Goal: Information Seeking & Learning: Learn about a topic

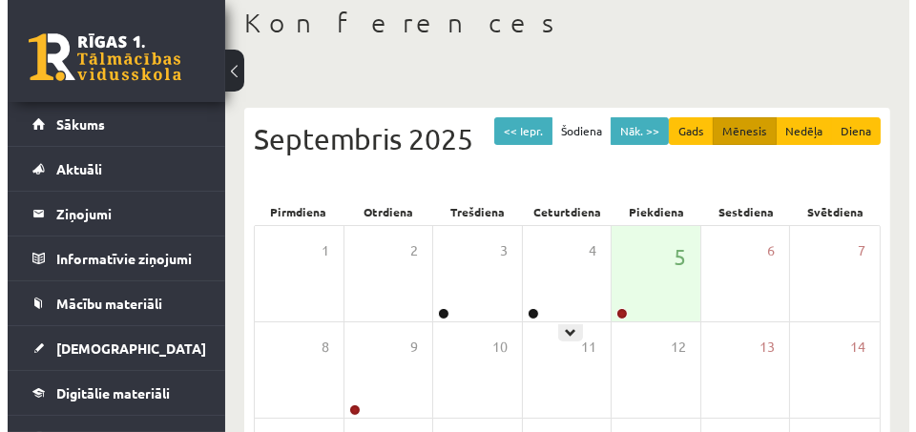
scroll to position [191, 0]
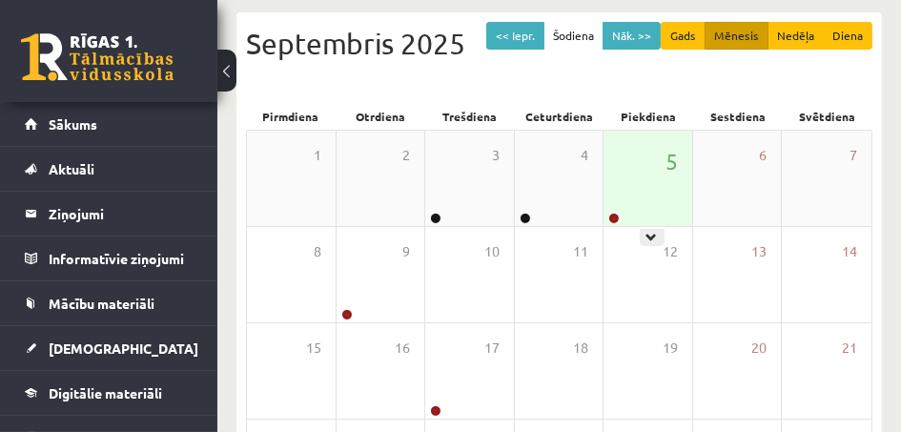
click at [639, 177] on div "5" at bounding box center [648, 178] width 89 height 95
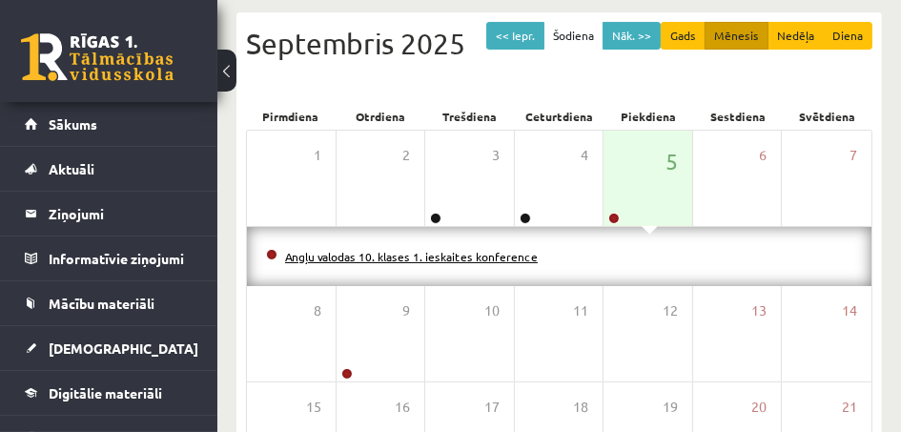
click at [512, 254] on link "Angļu valodas 10. klases 1. ieskaites konference" at bounding box center [411, 256] width 253 height 15
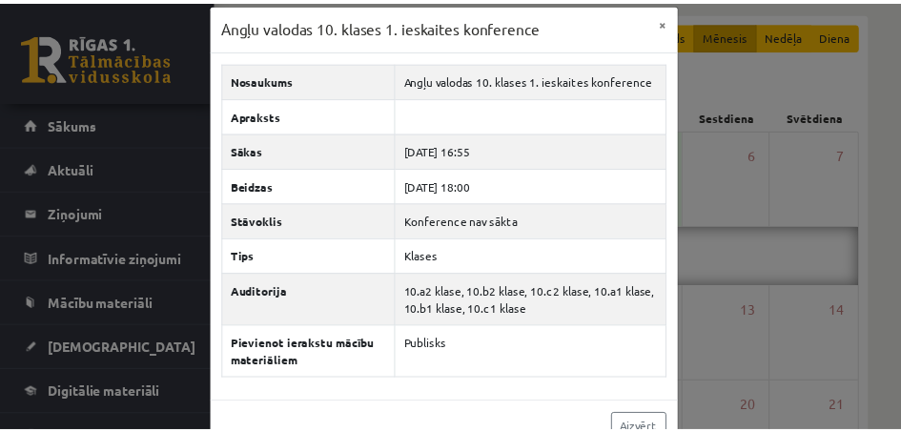
scroll to position [0, 0]
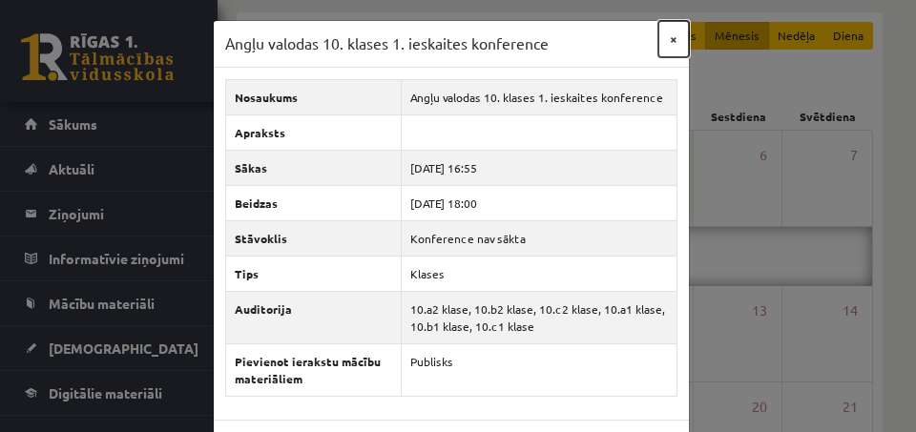
click at [666, 37] on button "×" at bounding box center [673, 39] width 31 height 36
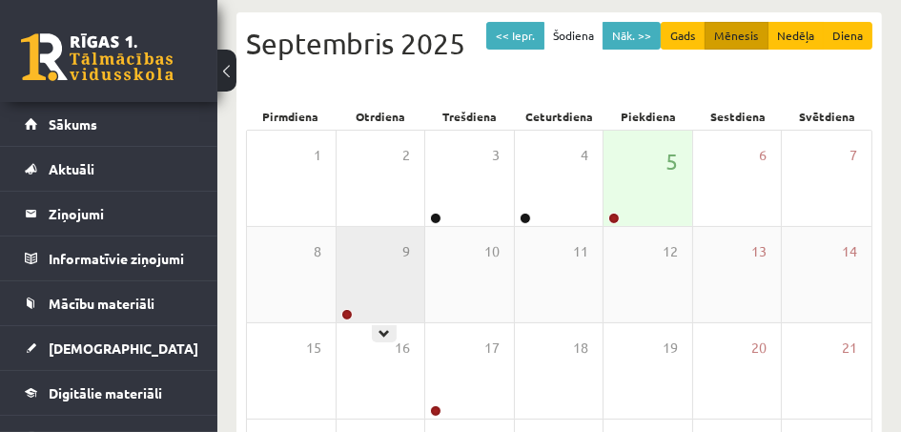
click at [398, 306] on div "9" at bounding box center [381, 274] width 89 height 95
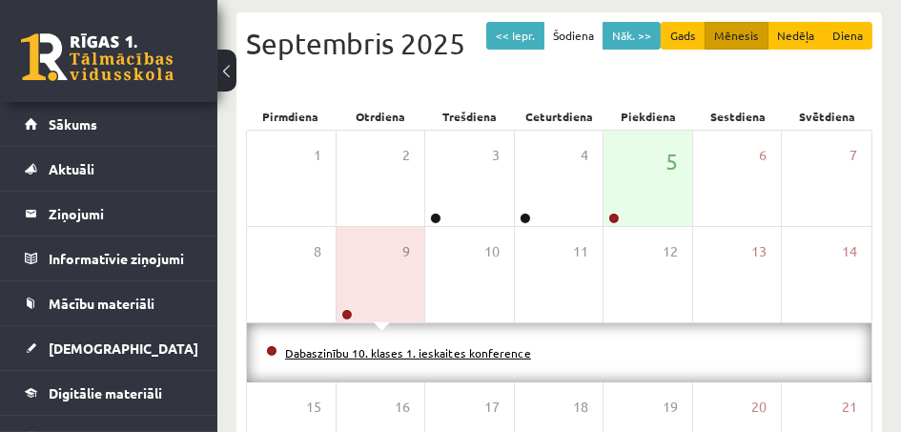
click at [421, 356] on link "Dabaszinību 10. klases 1. ieskaites konference" at bounding box center [408, 352] width 246 height 15
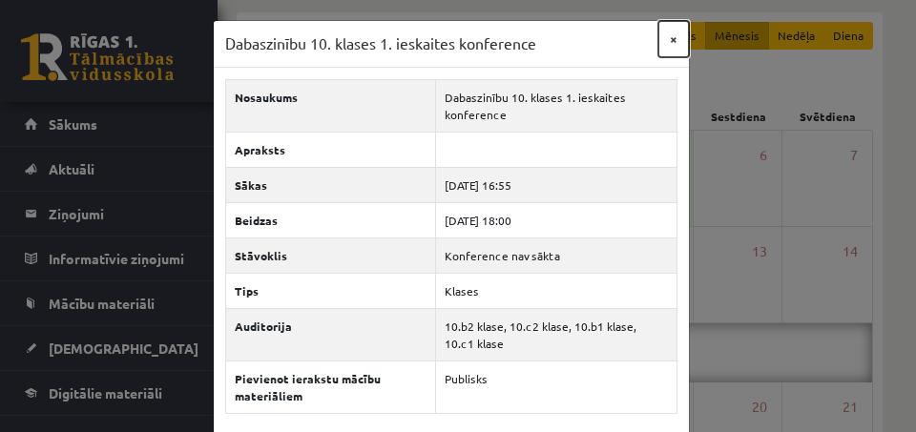
click at [667, 36] on button "×" at bounding box center [673, 39] width 31 height 36
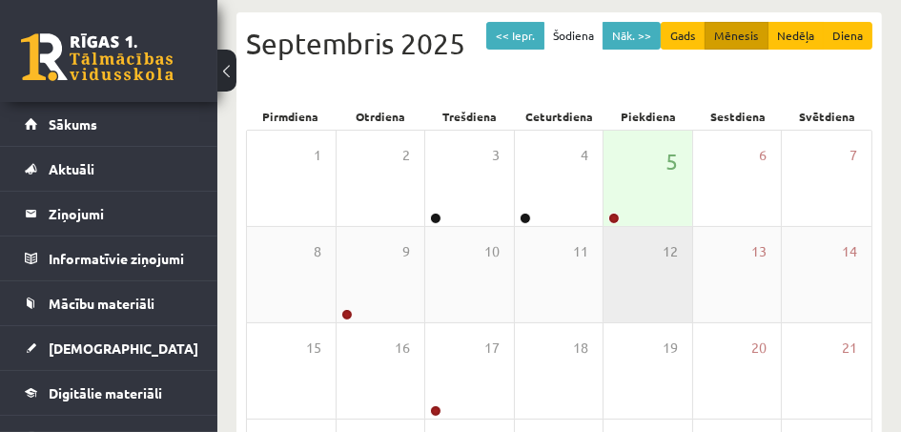
scroll to position [382, 0]
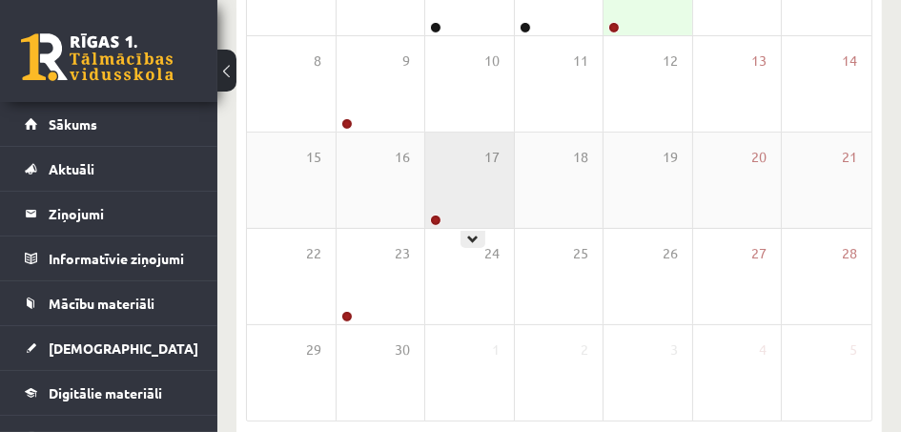
click at [486, 183] on div "17" at bounding box center [469, 180] width 89 height 95
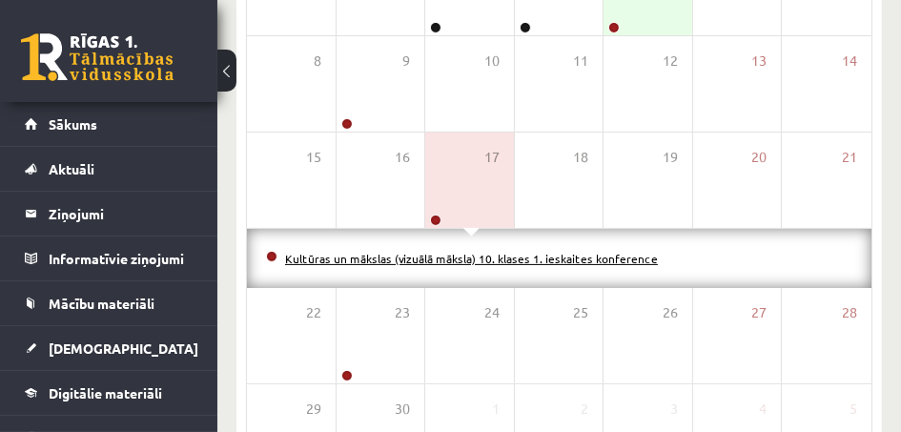
click at [511, 261] on link "Kultūras un mākslas (vizuālā māksla) 10. klases 1. ieskaites konference" at bounding box center [471, 258] width 373 height 15
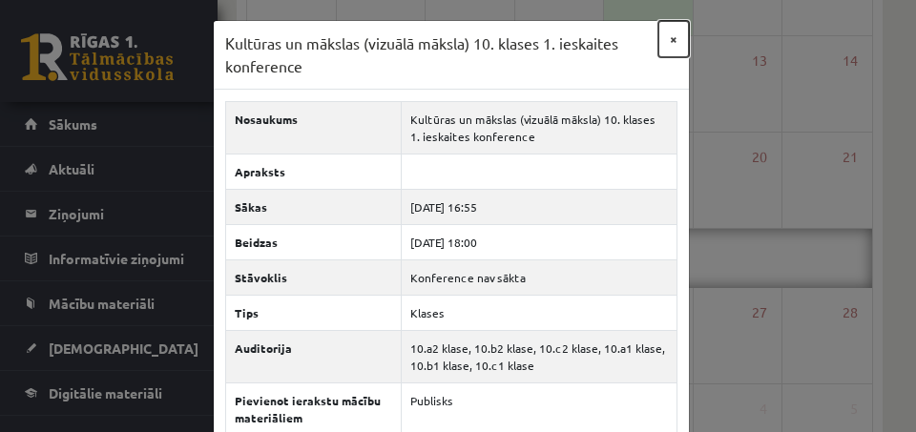
click at [658, 35] on button "×" at bounding box center [673, 39] width 31 height 36
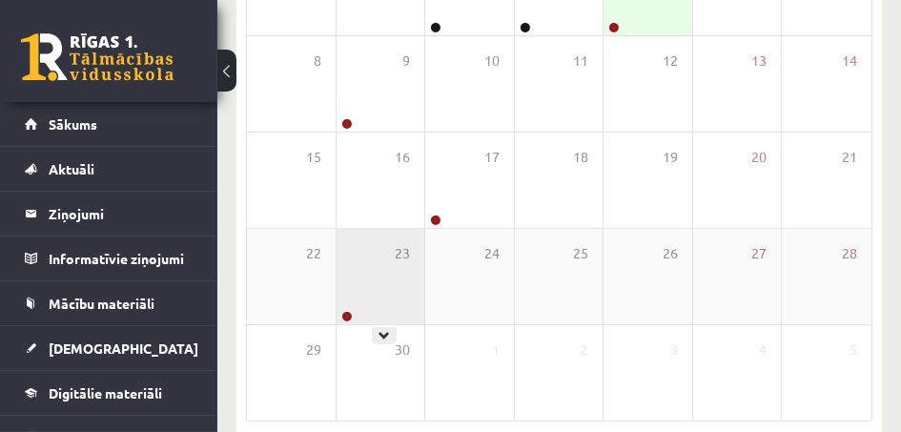
click at [361, 295] on div "23" at bounding box center [381, 276] width 89 height 95
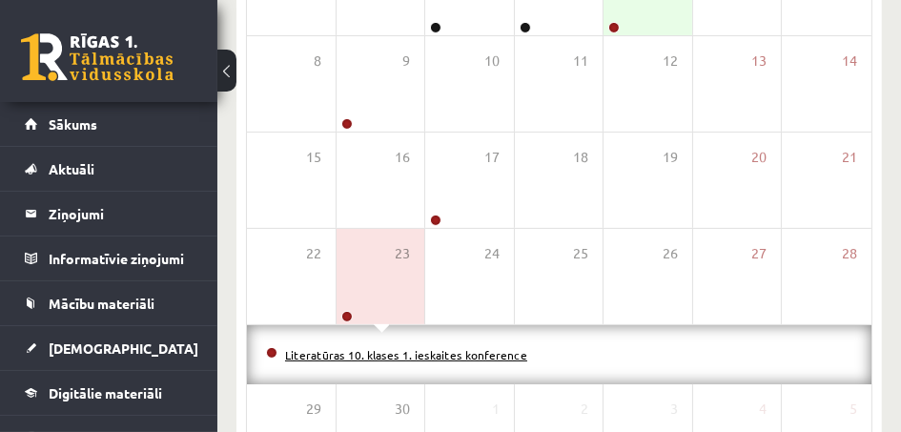
click at [382, 357] on link "Literatūras 10. klases 1. ieskaites konference" at bounding box center [406, 354] width 242 height 15
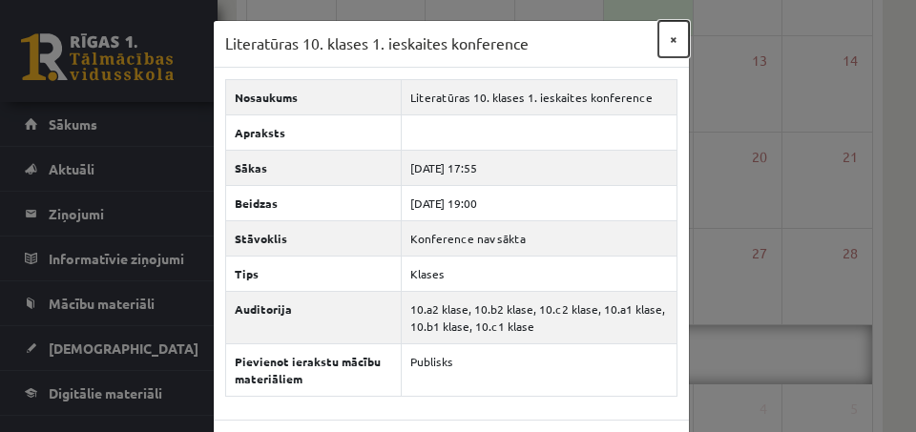
click at [668, 31] on button "×" at bounding box center [673, 39] width 31 height 36
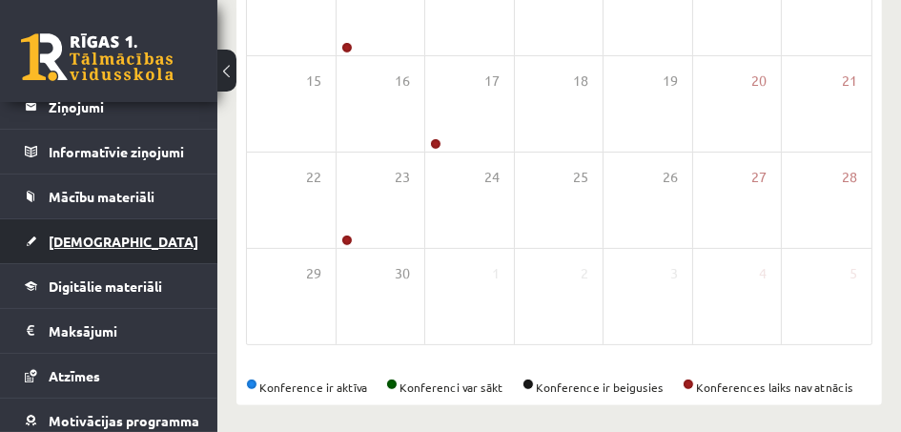
scroll to position [191, 0]
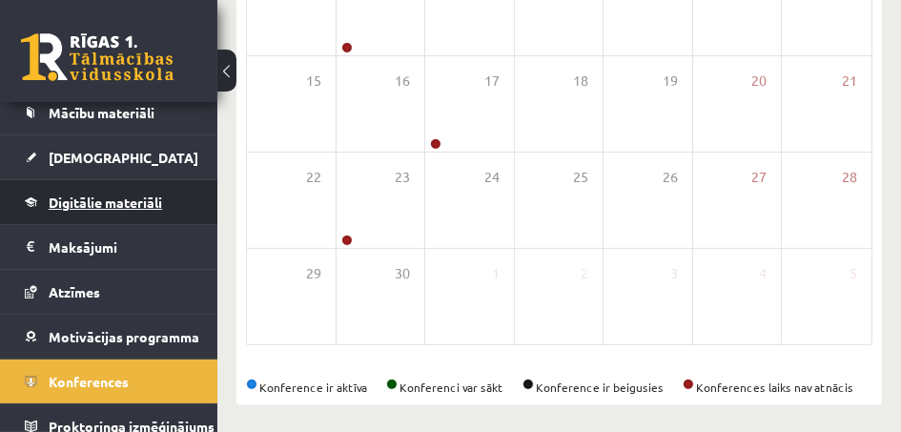
click at [150, 207] on link "Digitālie materiāli" at bounding box center [109, 202] width 169 height 44
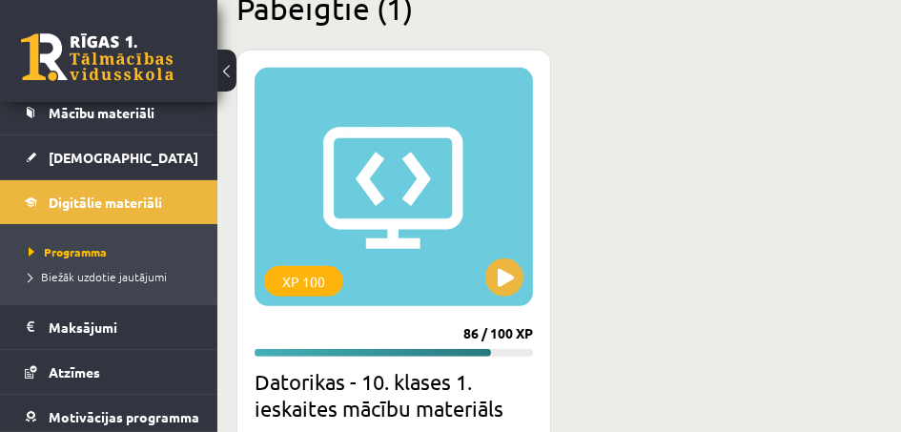
scroll to position [1127, 0]
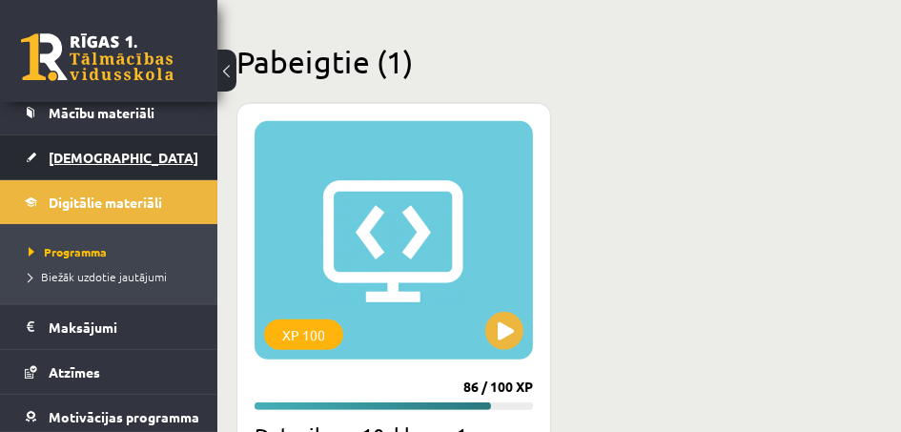
click at [147, 151] on link "[DEMOGRAPHIC_DATA]" at bounding box center [109, 157] width 169 height 44
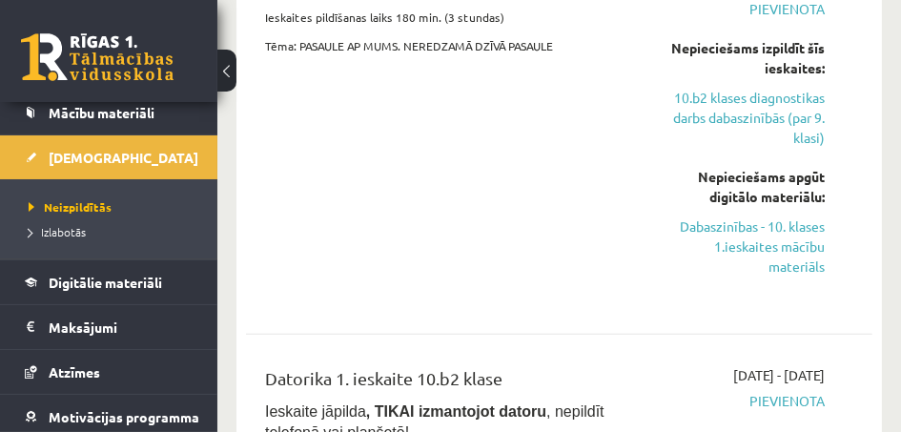
scroll to position [1145, 0]
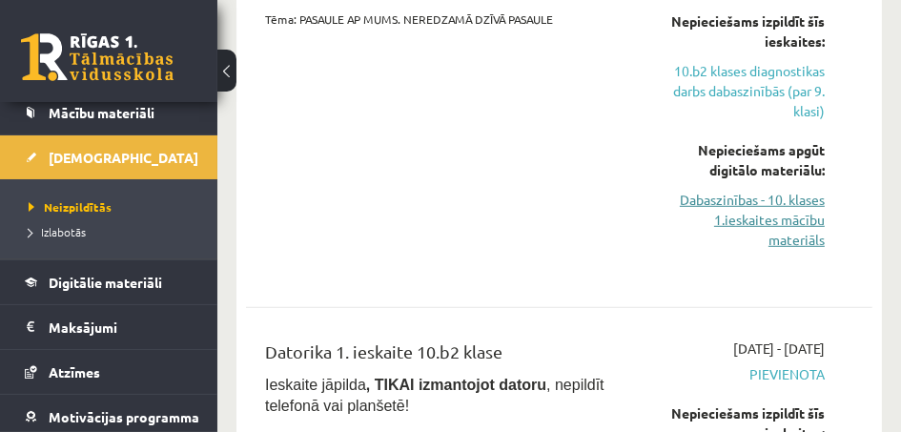
click at [745, 222] on link "Dabaszinības - 10. klases 1.ieskaites mācību materiāls" at bounding box center [741, 220] width 168 height 60
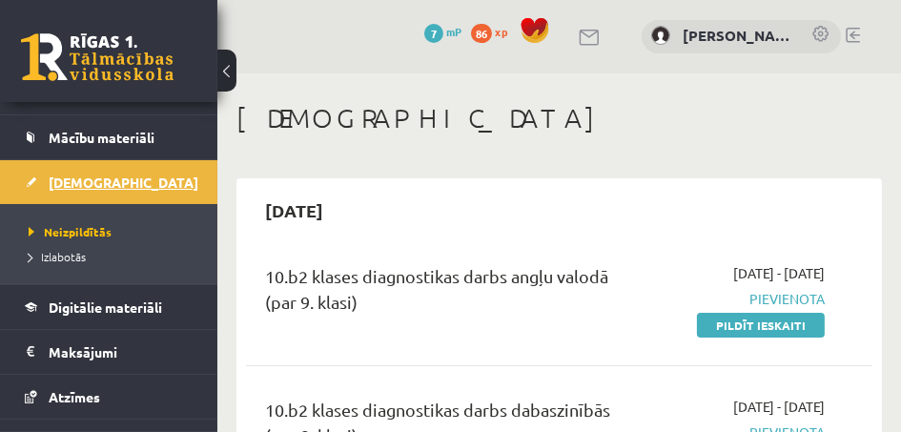
scroll to position [191, 0]
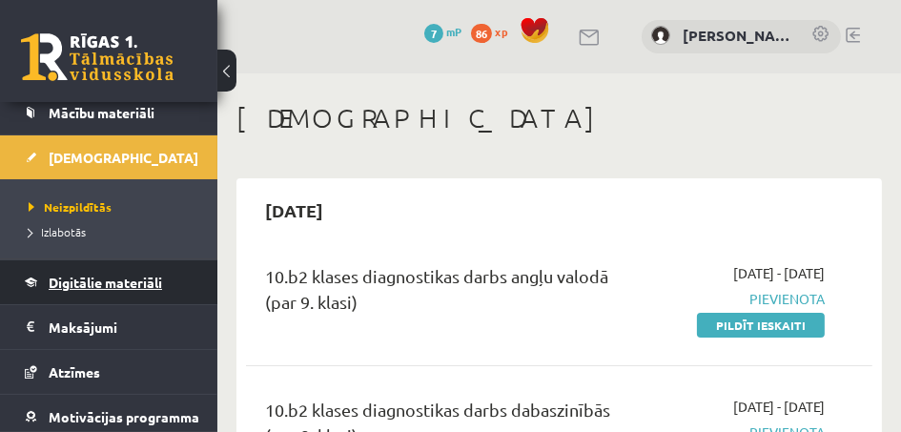
click at [149, 284] on span "Digitālie materiāli" at bounding box center [106, 282] width 114 height 17
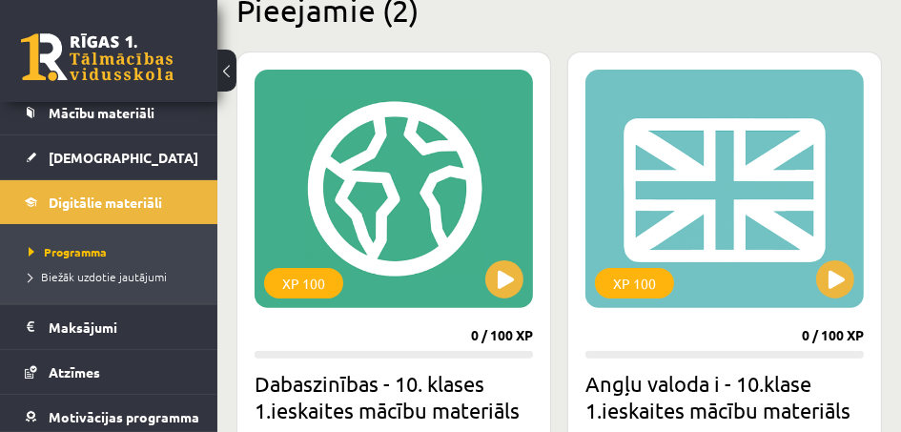
scroll to position [572, 0]
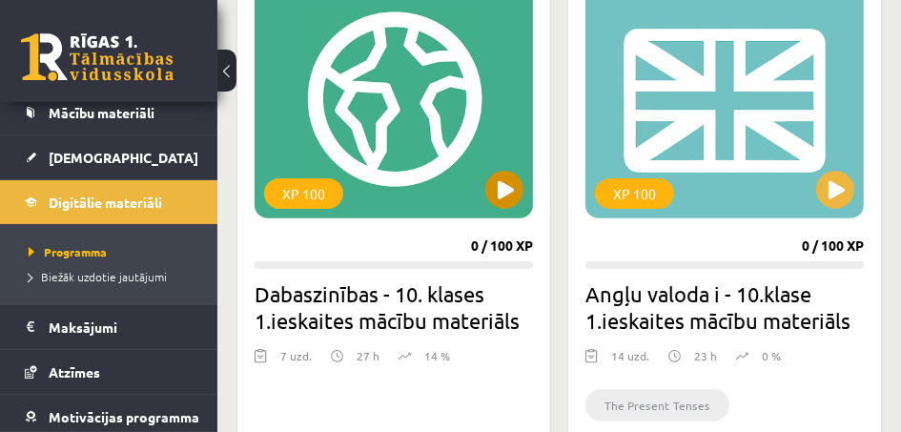
click at [404, 111] on div "XP 100" at bounding box center [394, 99] width 279 height 238
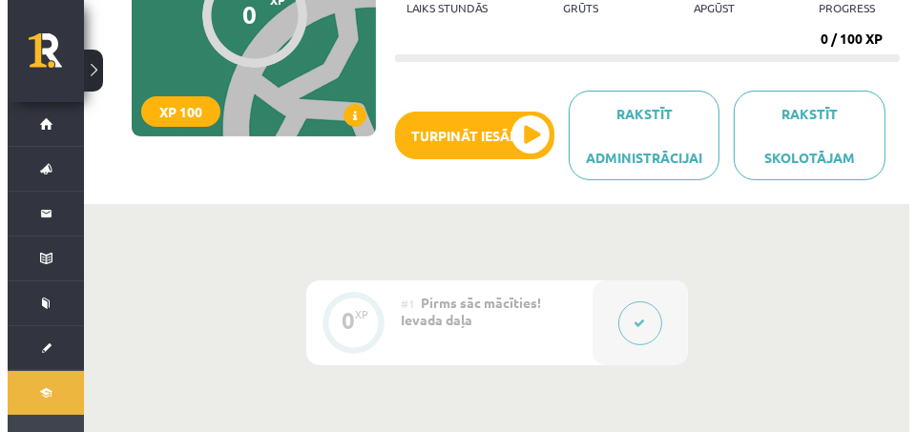
scroll to position [191, 0]
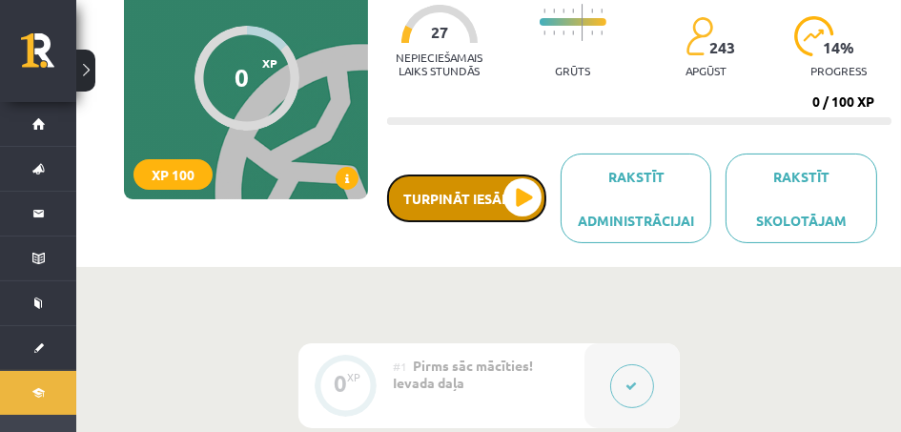
click at [525, 200] on button "Turpināt iesākto" at bounding box center [466, 199] width 159 height 48
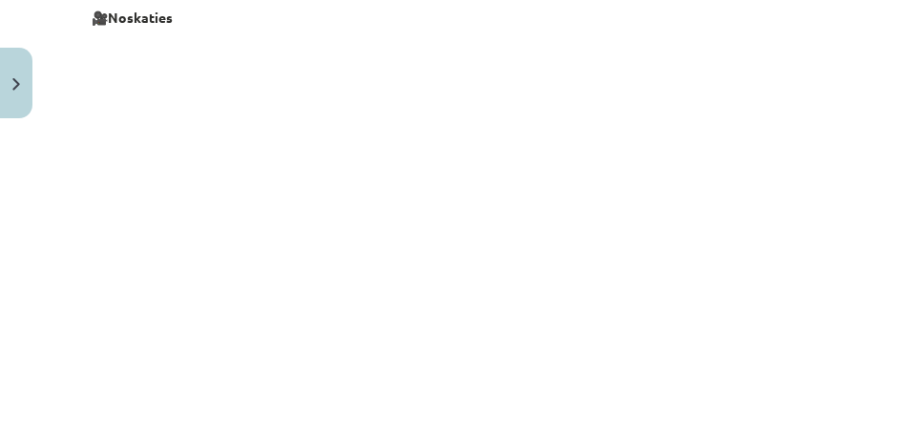
scroll to position [763, 0]
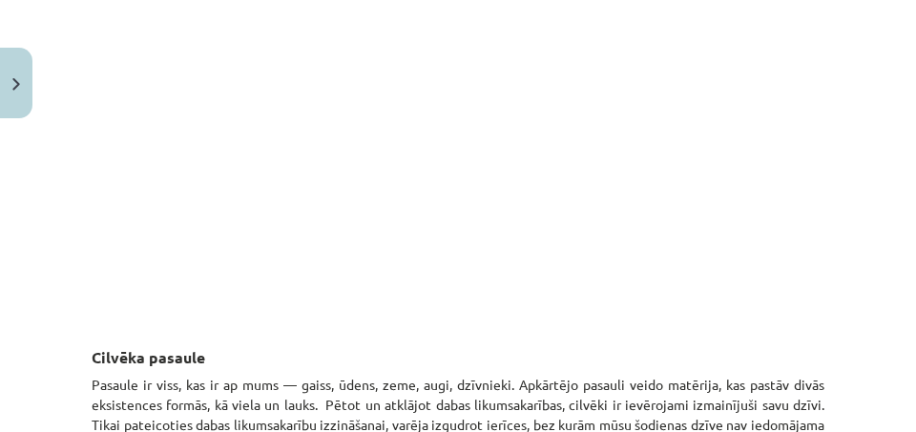
click at [527, 342] on h3 "Cilvēka pasaule" at bounding box center [458, 342] width 733 height 53
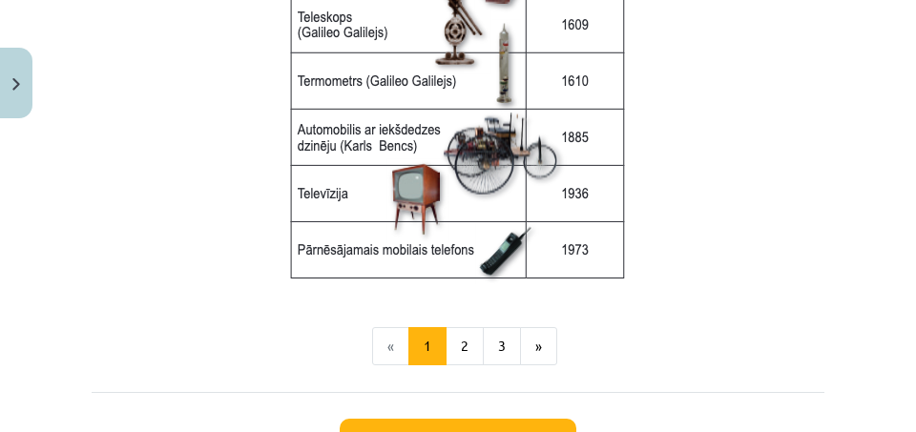
scroll to position [2862, 0]
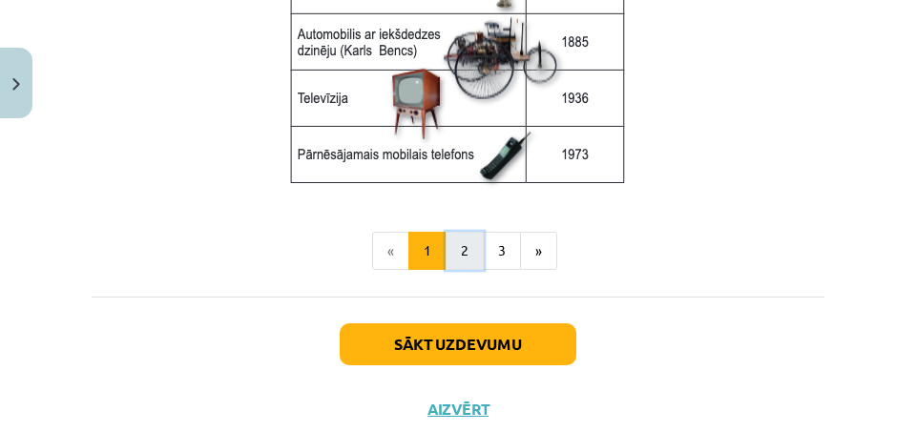
click at [463, 259] on button "2" at bounding box center [464, 251] width 38 height 38
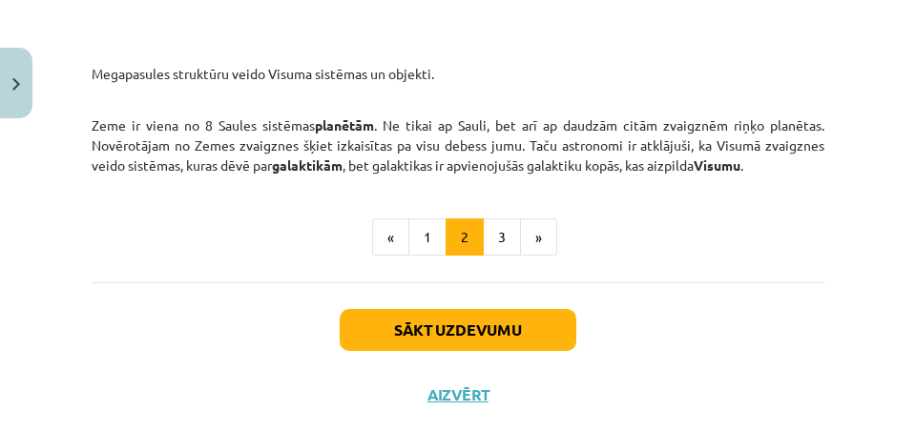
scroll to position [3202, 0]
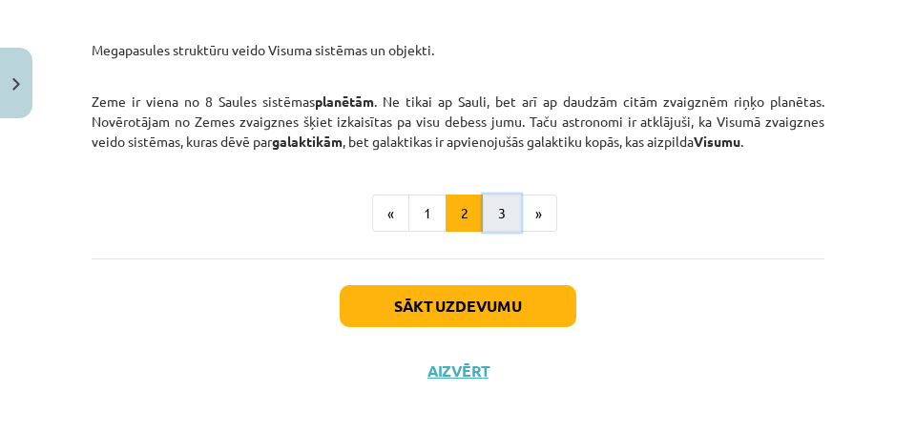
click at [494, 233] on button "3" at bounding box center [502, 214] width 38 height 38
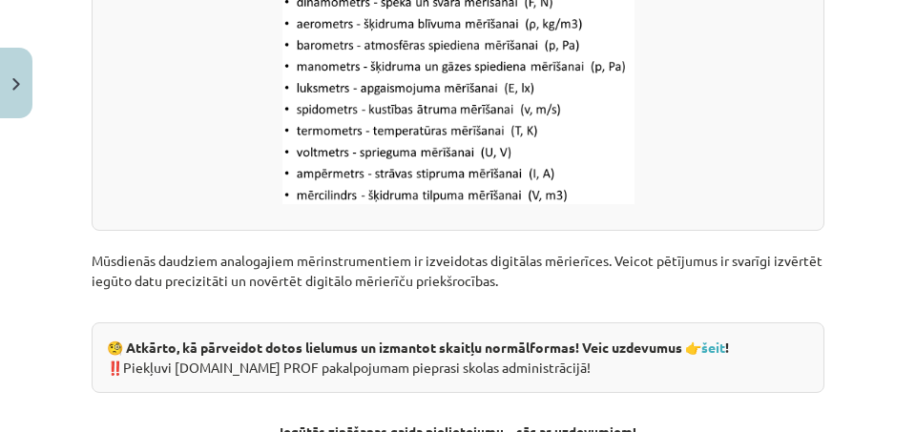
scroll to position [2839, 0]
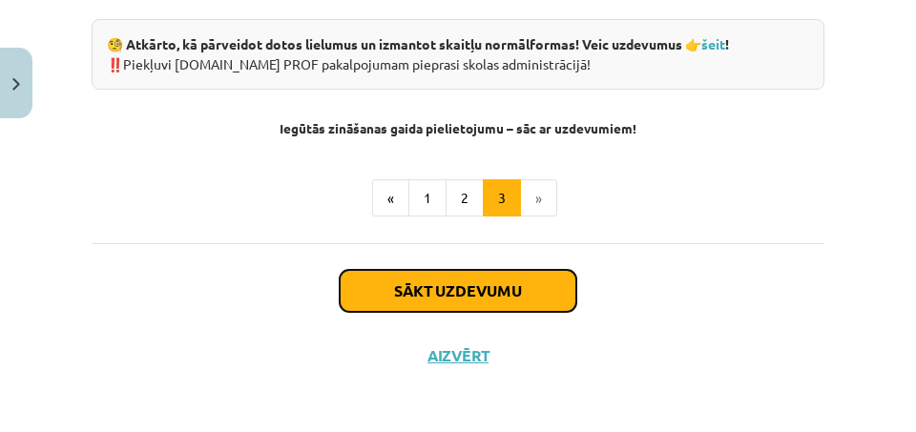
click at [514, 300] on button "Sākt uzdevumu" at bounding box center [458, 291] width 237 height 42
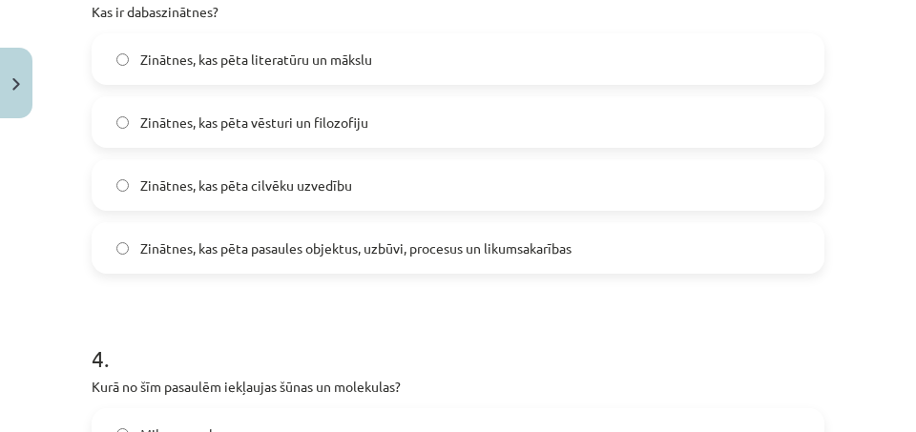
scroll to position [1288, 0]
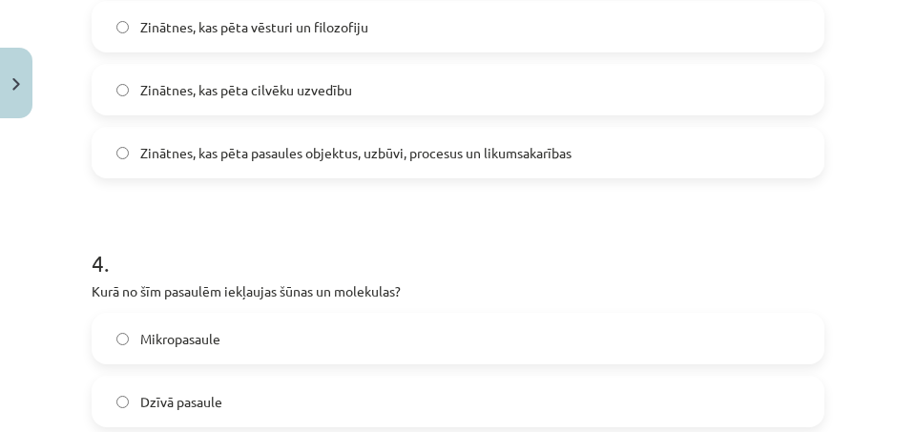
click at [117, 142] on label "Zinātnes, kas pēta pasaules objektus, uzbūvi, procesus un likumsakarības" at bounding box center [457, 153] width 729 height 48
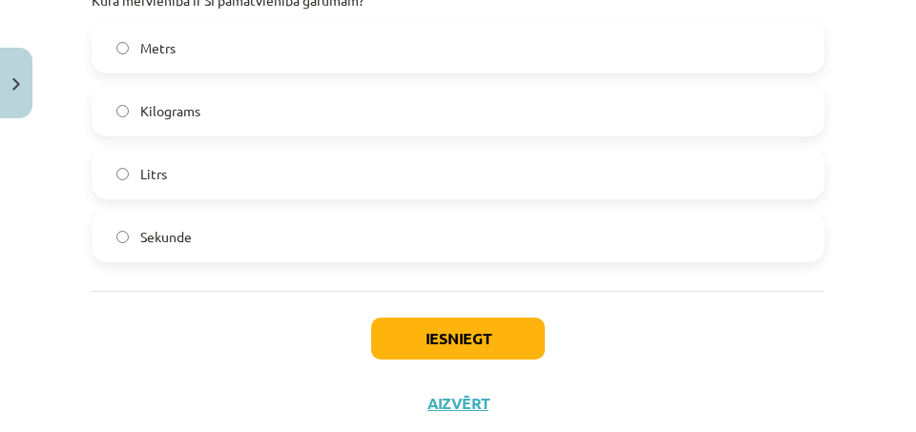
scroll to position [1955, 0]
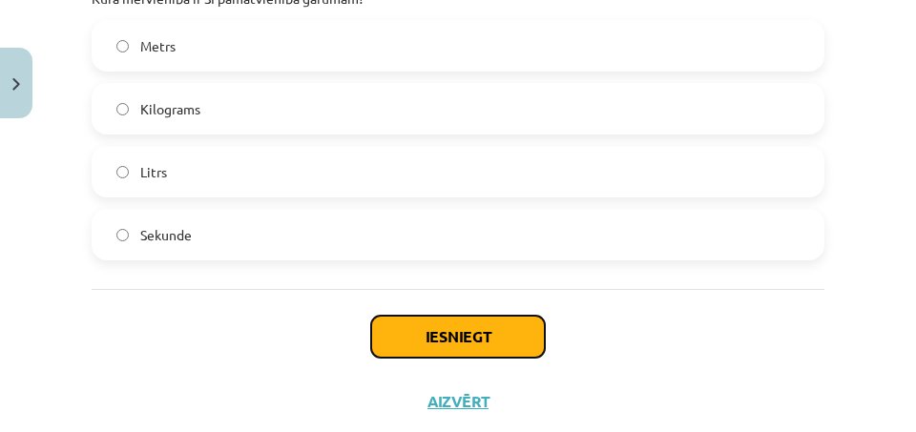
click at [461, 335] on button "Iesniegt" at bounding box center [458, 337] width 174 height 42
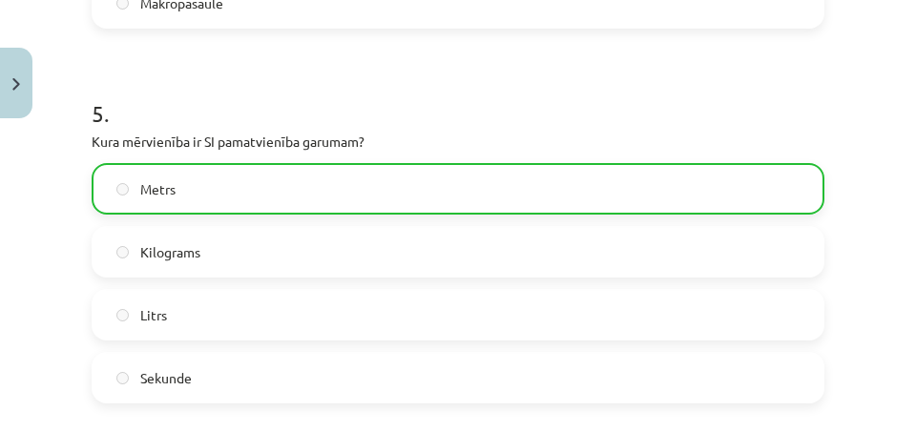
scroll to position [2063, 0]
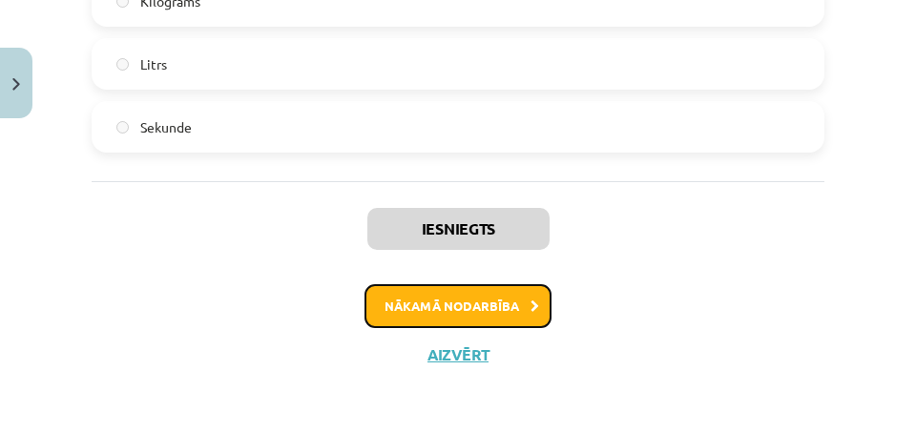
click at [481, 299] on button "Nākamā nodarbība" at bounding box center [457, 306] width 187 height 44
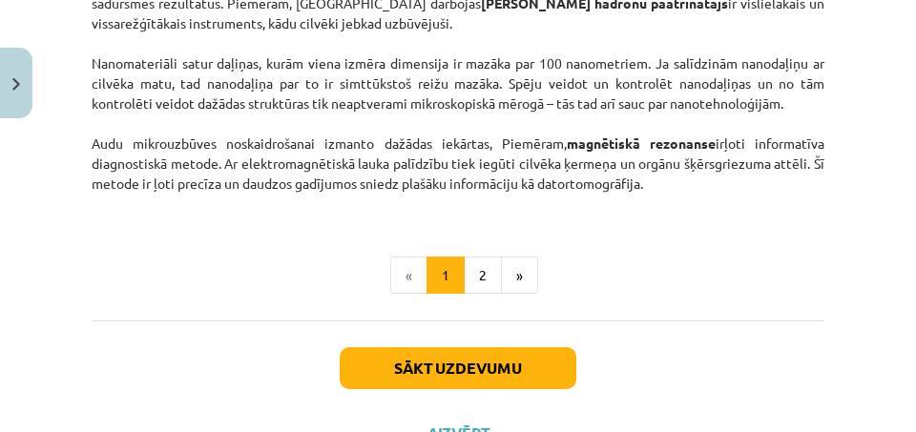
scroll to position [1860, 0]
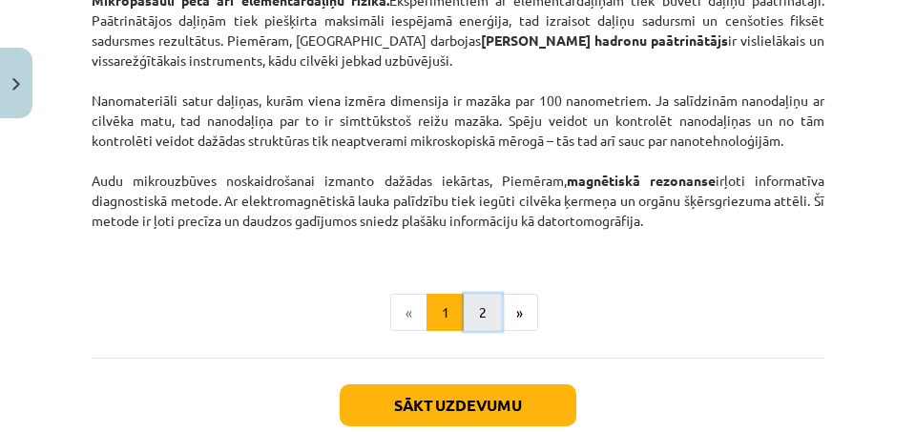
click at [481, 302] on button "2" at bounding box center [483, 313] width 38 height 38
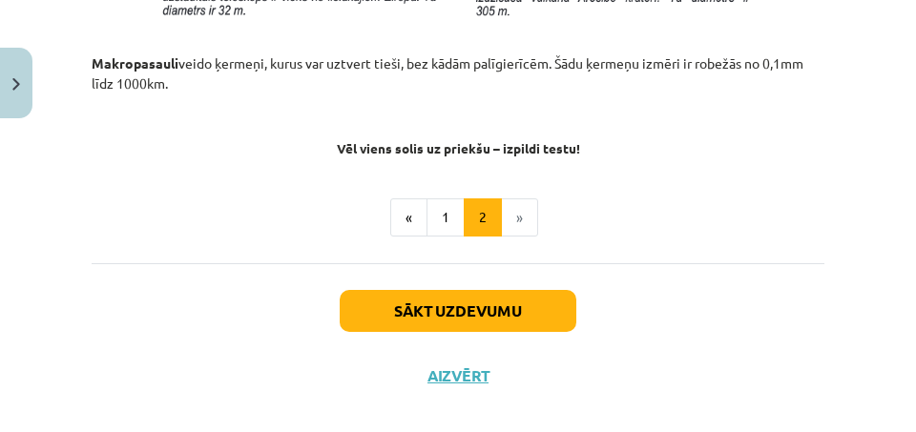
scroll to position [2451, 0]
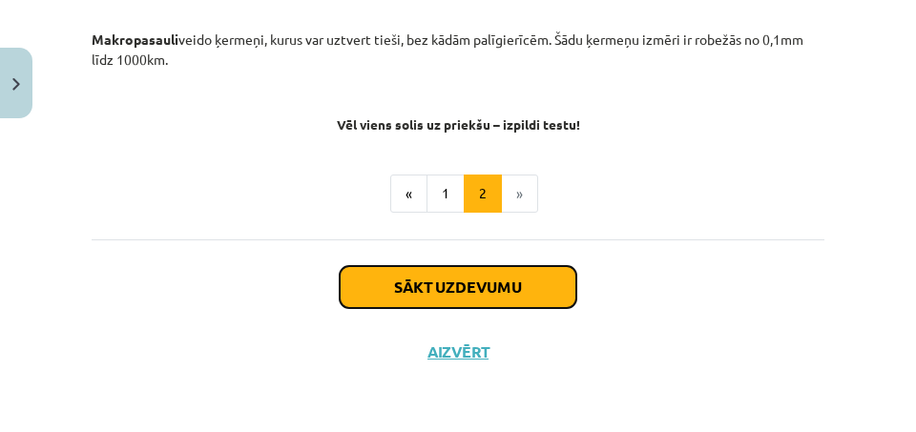
click at [450, 293] on button "Sākt uzdevumu" at bounding box center [458, 287] width 237 height 42
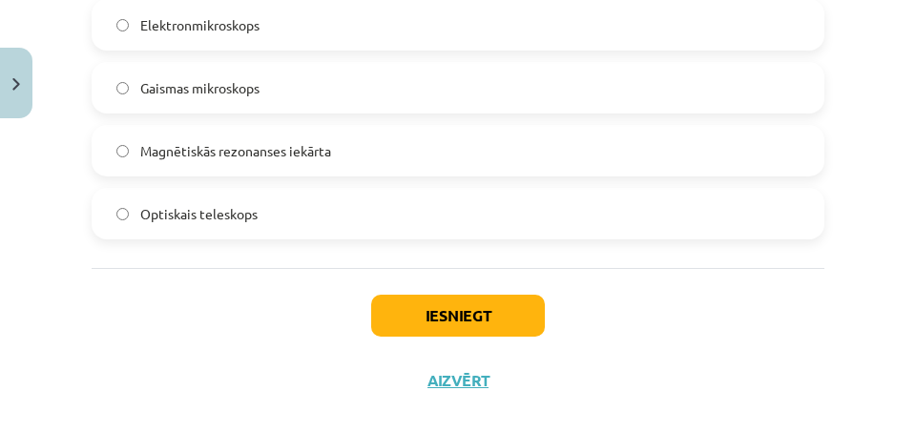
scroll to position [2034, 0]
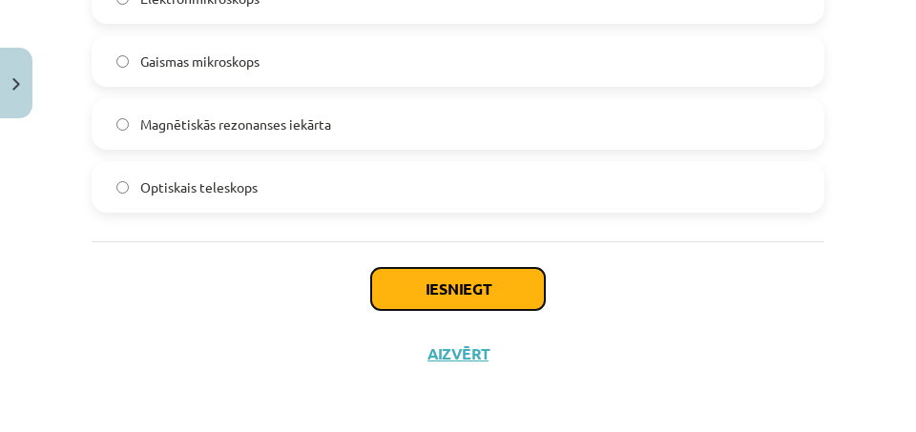
click at [467, 290] on button "Iesniegt" at bounding box center [458, 289] width 174 height 42
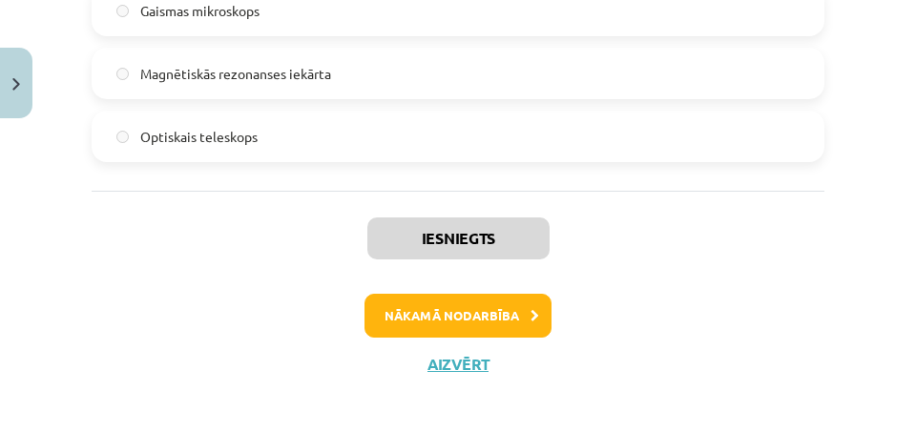
scroll to position [2094, 0]
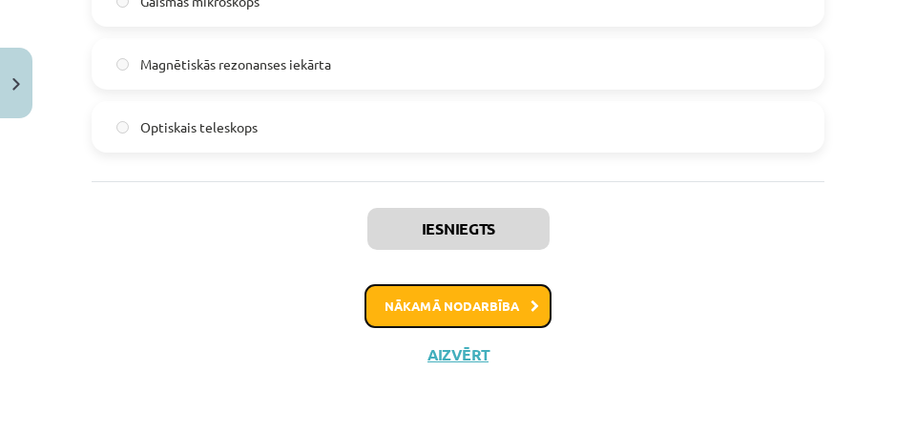
click at [491, 307] on button "Nākamā nodarbība" at bounding box center [457, 306] width 187 height 44
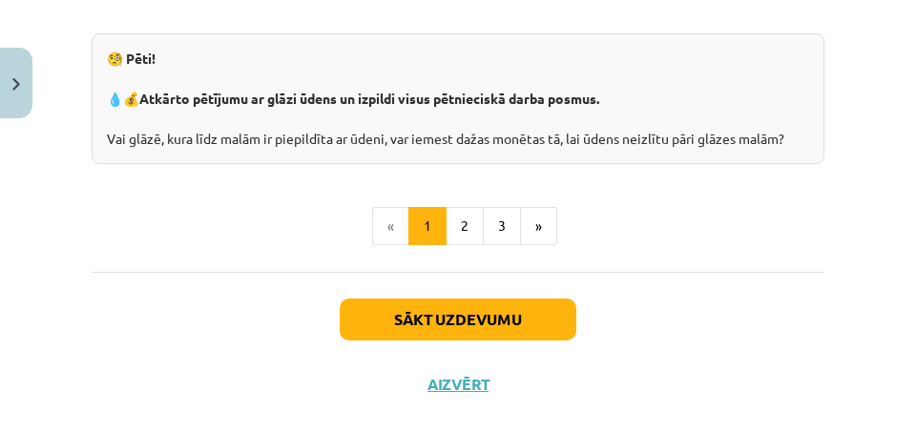
scroll to position [2337, 0]
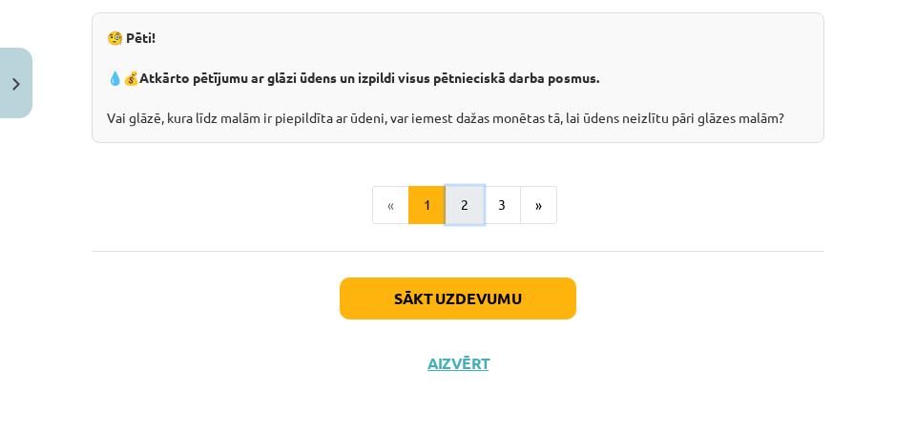
click at [446, 224] on button "2" at bounding box center [464, 205] width 38 height 38
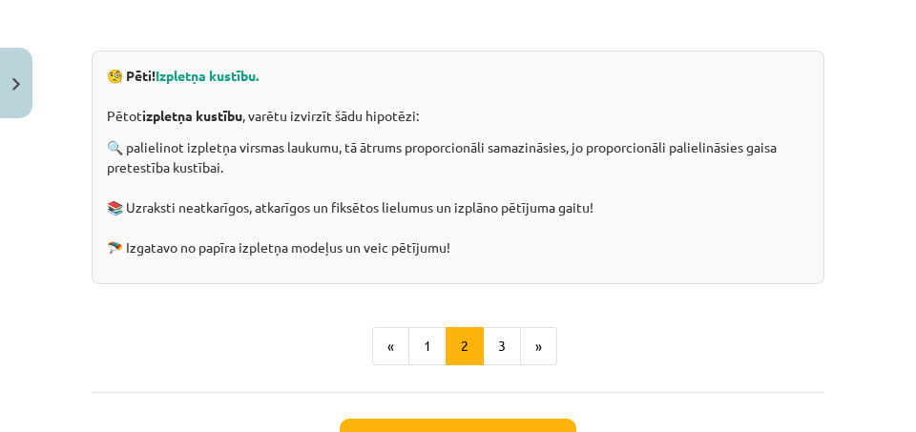
scroll to position [817, 0]
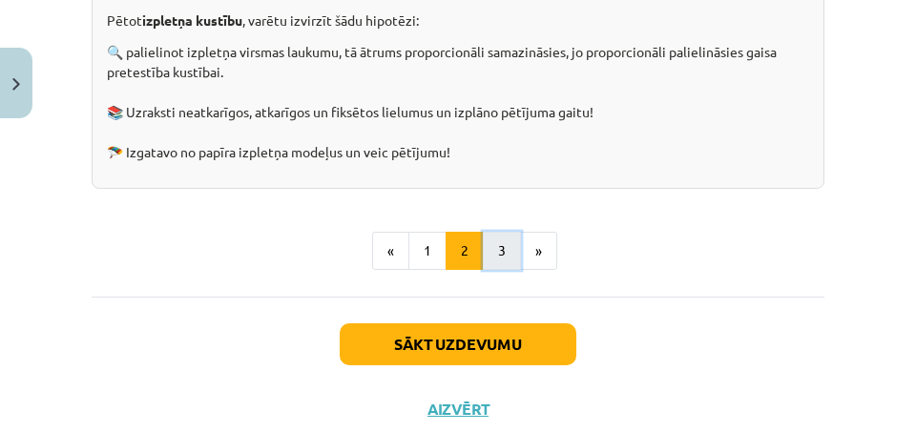
click at [491, 257] on button "3" at bounding box center [502, 251] width 38 height 38
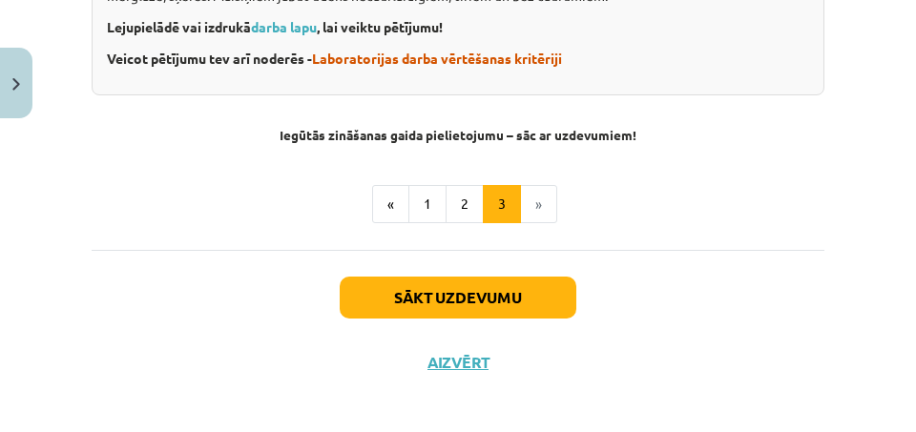
scroll to position [962, 0]
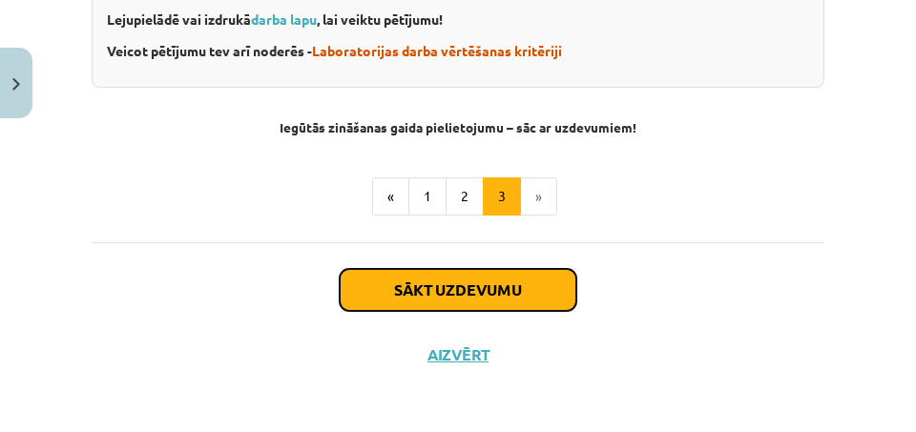
click at [462, 289] on button "Sākt uzdevumu" at bounding box center [458, 290] width 237 height 42
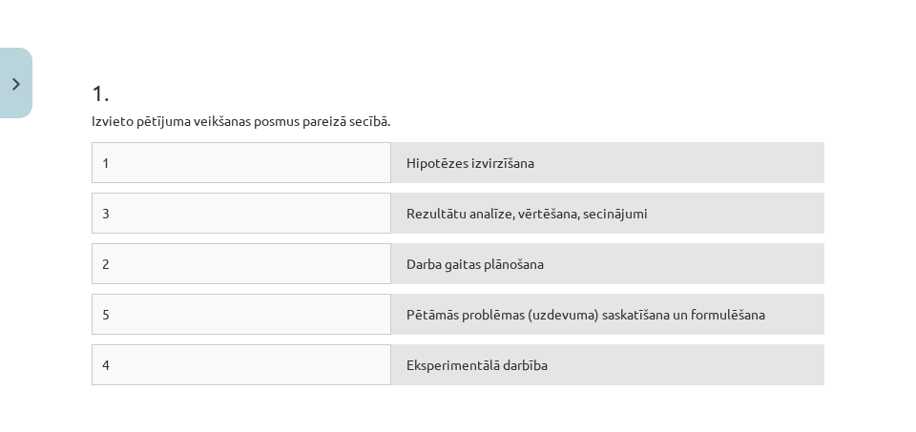
scroll to position [429, 0]
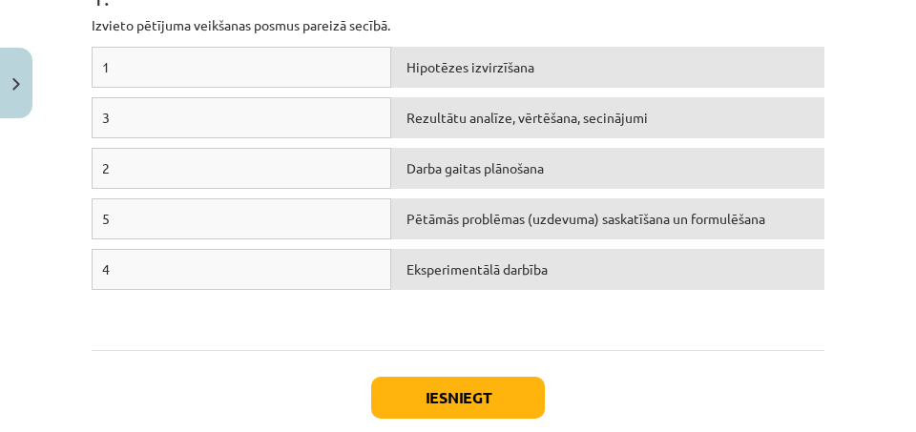
click at [265, 72] on div "1" at bounding box center [242, 67] width 300 height 41
click at [137, 216] on div "5" at bounding box center [242, 218] width 300 height 41
click at [97, 213] on div "5" at bounding box center [242, 218] width 300 height 41
click at [101, 211] on div "5" at bounding box center [242, 218] width 300 height 41
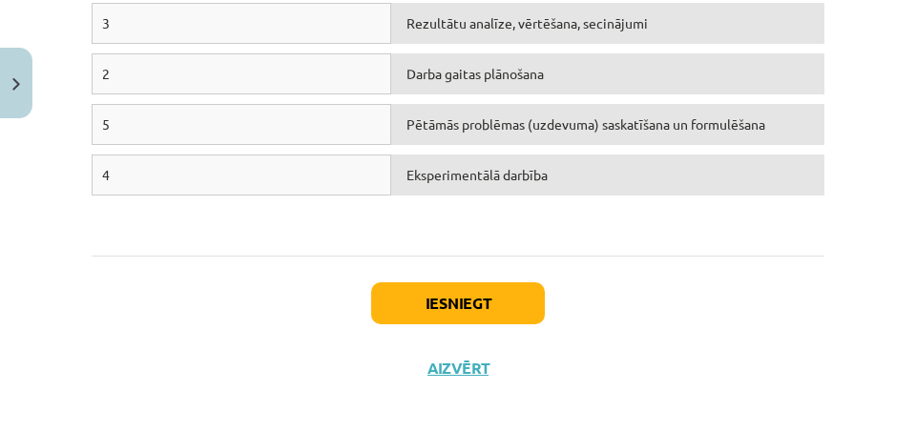
scroll to position [525, 0]
click at [396, 118] on div "Pētāmās problēmas (uzdevuma) saskatīšana un formulēšana" at bounding box center [607, 123] width 433 height 41
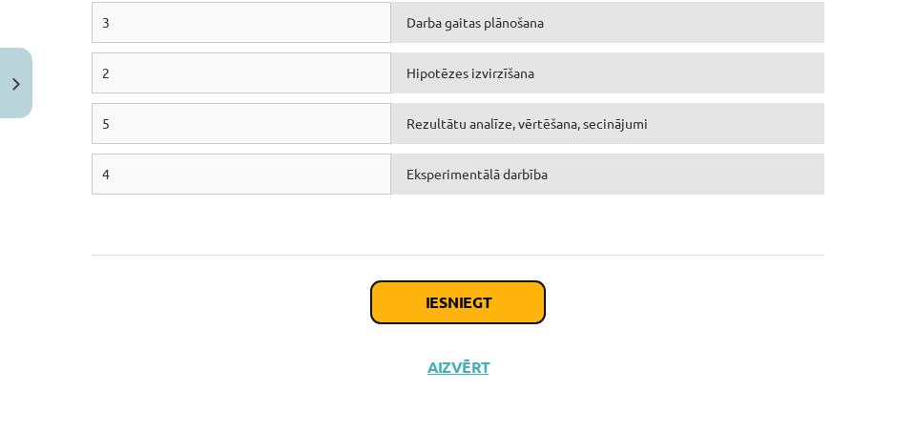
click at [489, 300] on button "Iesniegt" at bounding box center [458, 302] width 174 height 42
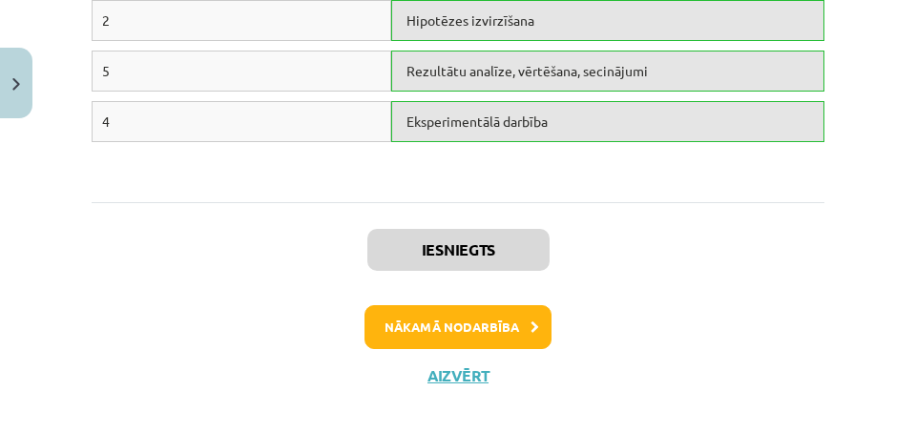
scroll to position [598, 0]
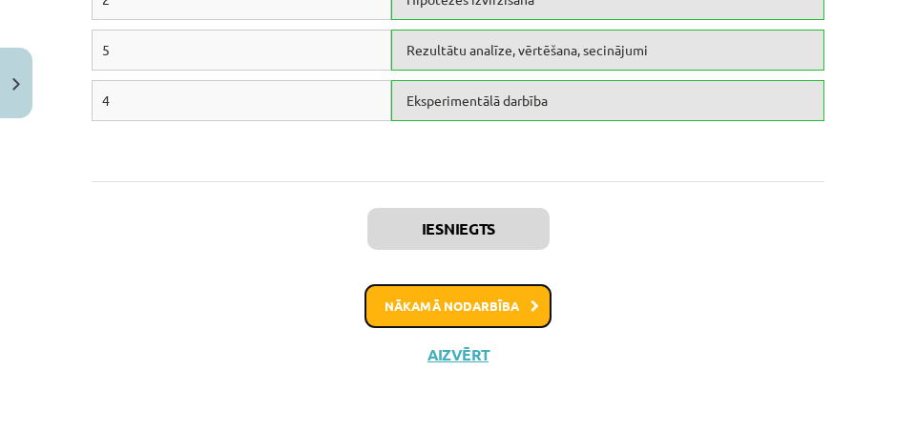
click at [530, 300] on icon at bounding box center [534, 306] width 9 height 12
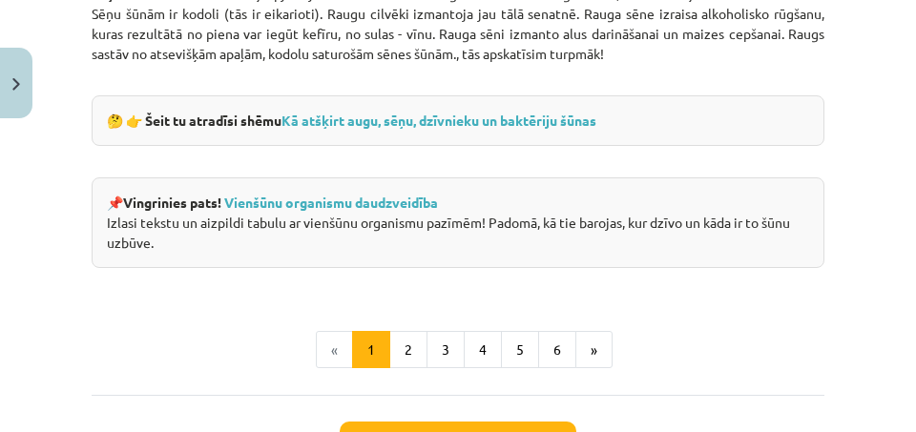
scroll to position [2051, 0]
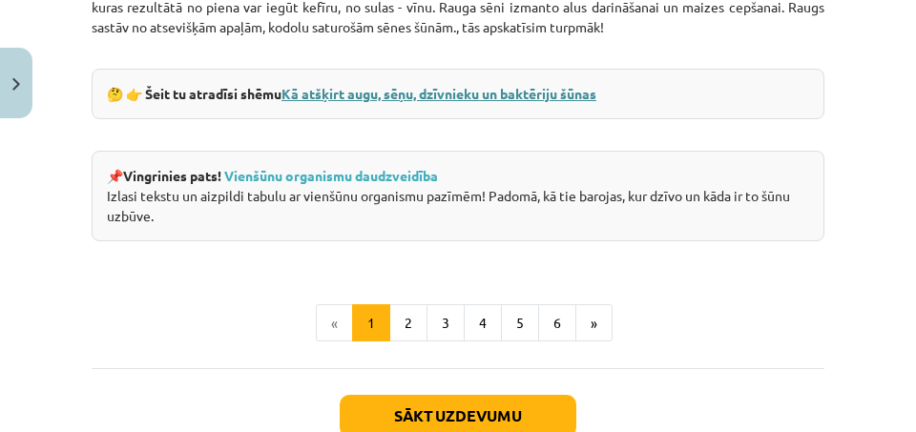
click at [467, 102] on link "Kā atšķirt augu, sēņu, dzīvnieku un baktēriju šūnas" at bounding box center [438, 93] width 315 height 17
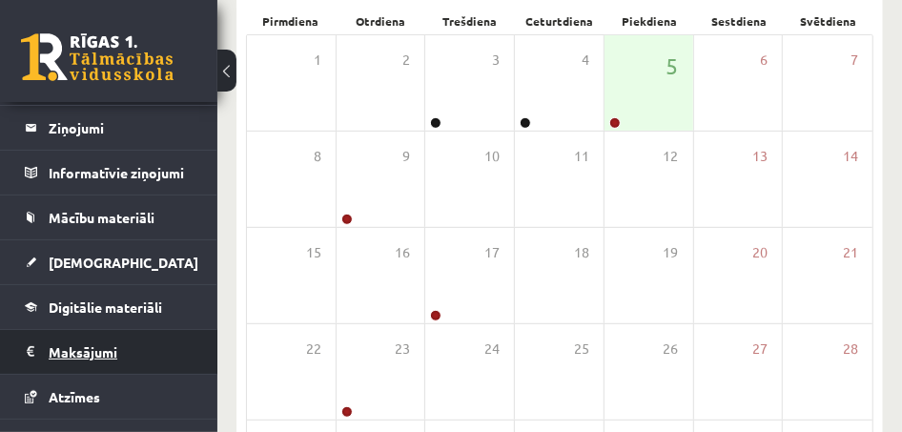
scroll to position [191, 0]
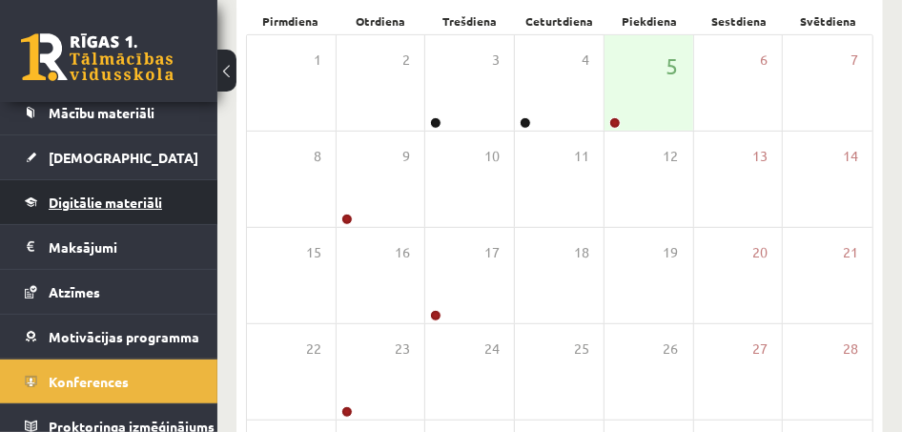
click at [161, 206] on span "Digitālie materiāli" at bounding box center [106, 202] width 114 height 17
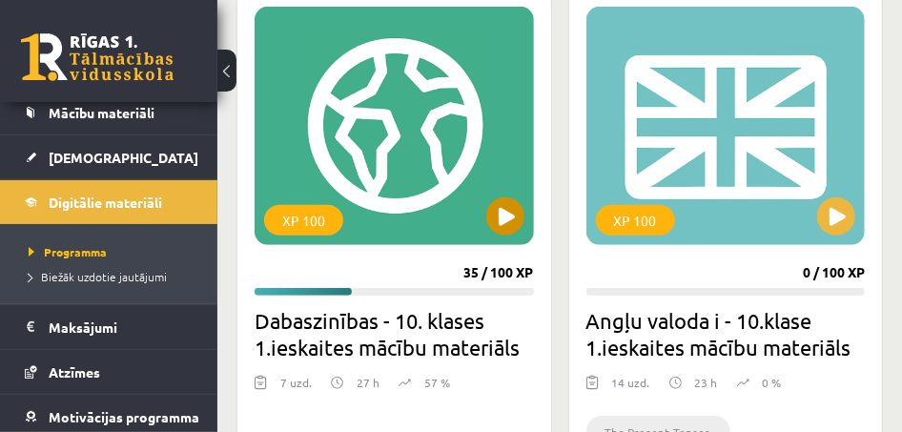
scroll to position [572, 0]
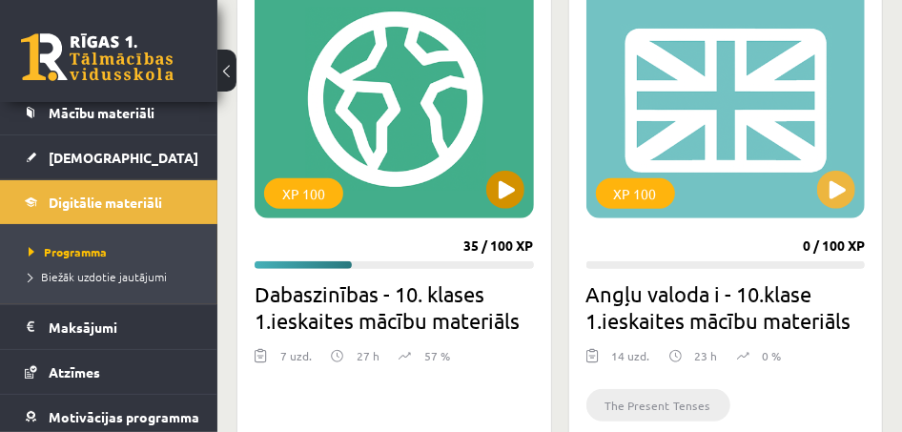
click at [426, 144] on div "XP 100" at bounding box center [394, 99] width 279 height 238
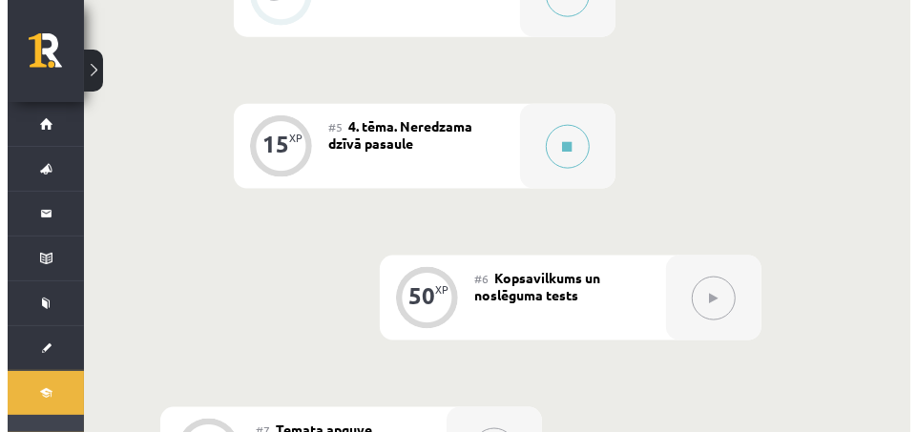
scroll to position [286, 0]
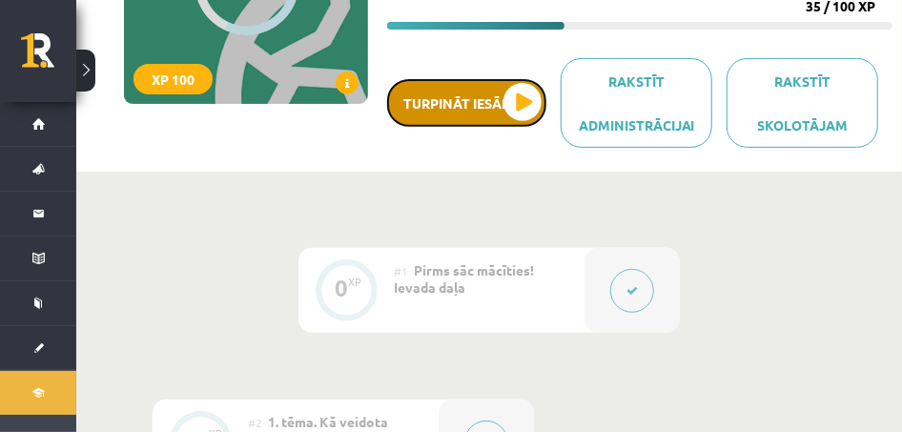
click at [471, 103] on button "Turpināt iesākto" at bounding box center [466, 103] width 159 height 48
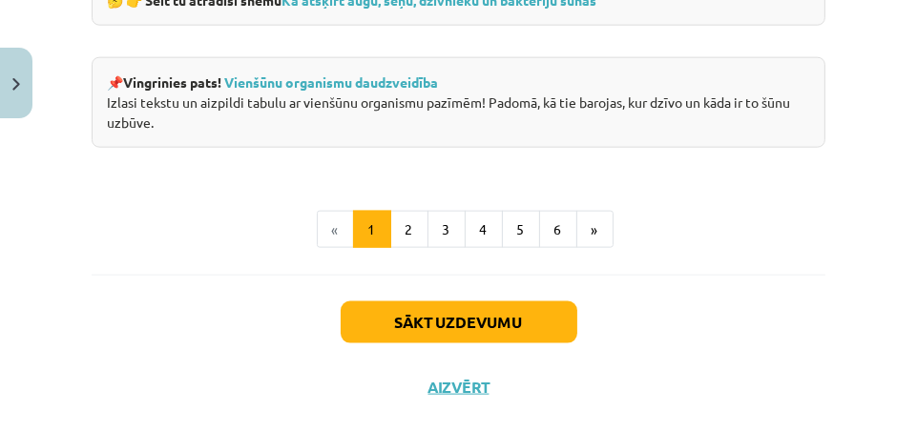
scroll to position [2194, 0]
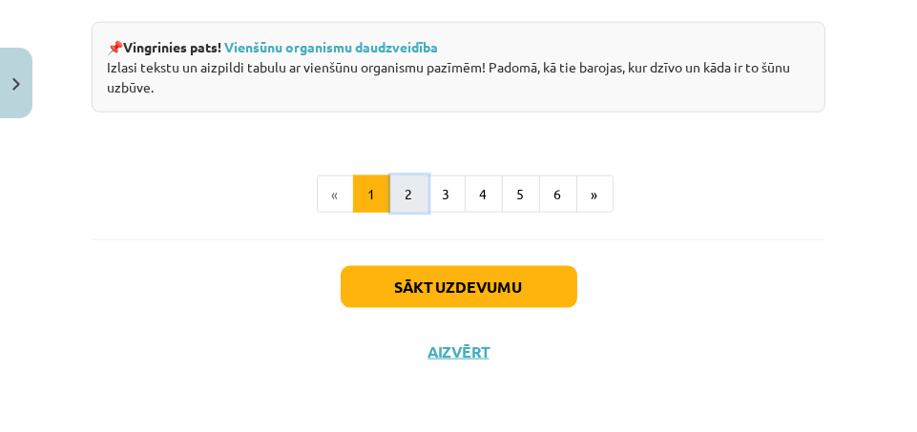
click at [399, 201] on button "2" at bounding box center [409, 195] width 38 height 38
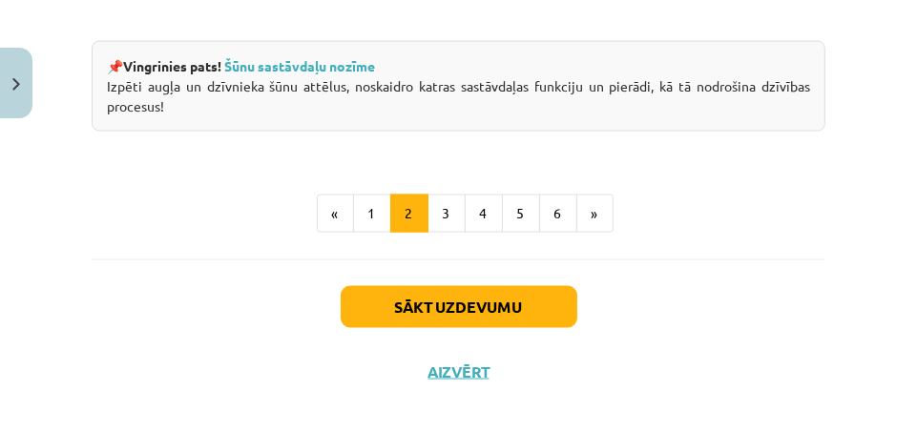
scroll to position [2817, 0]
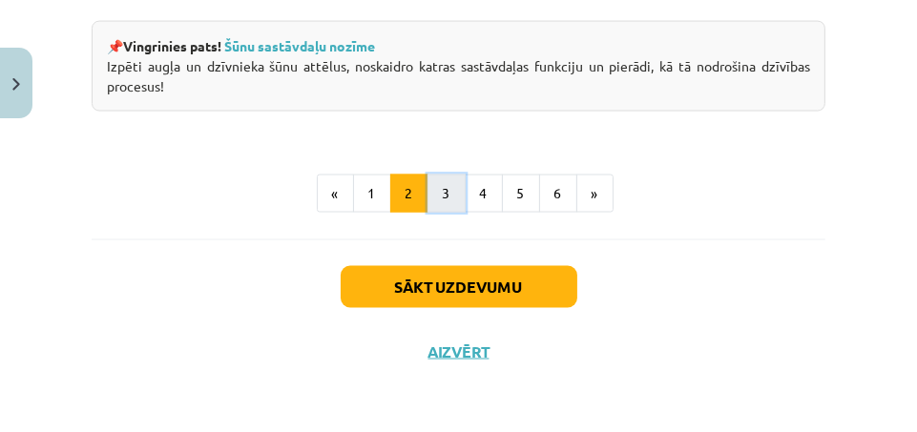
click at [428, 200] on button "3" at bounding box center [446, 194] width 38 height 38
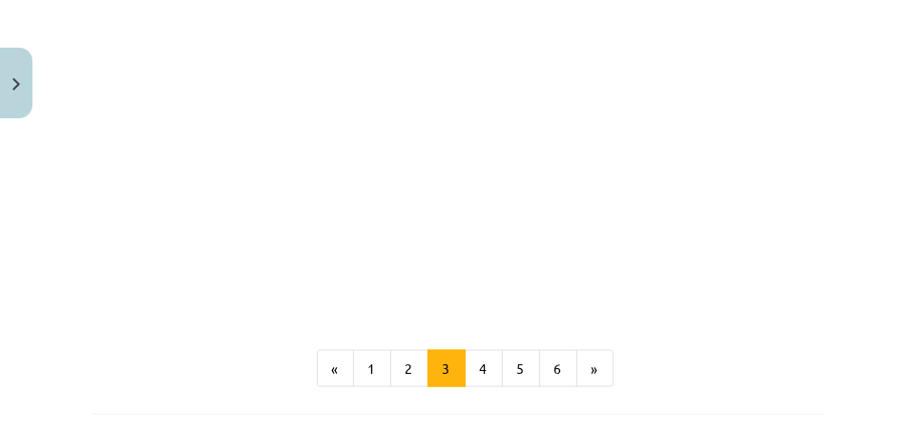
scroll to position [2558, 0]
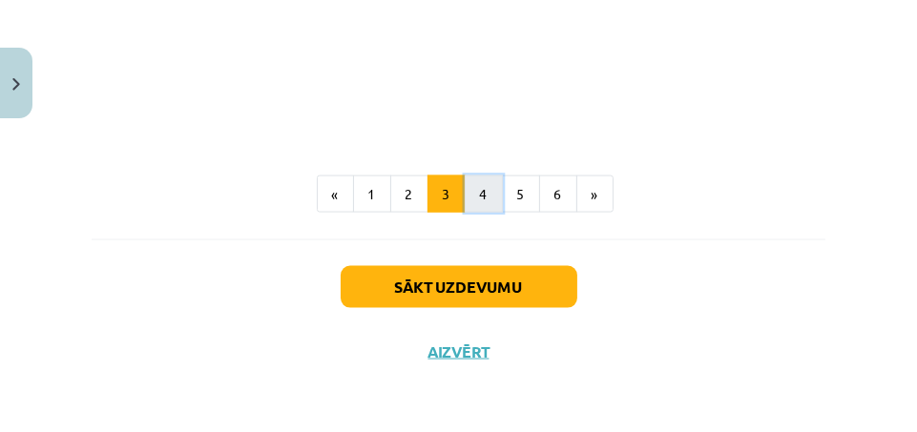
click at [477, 205] on button "4" at bounding box center [484, 195] width 38 height 38
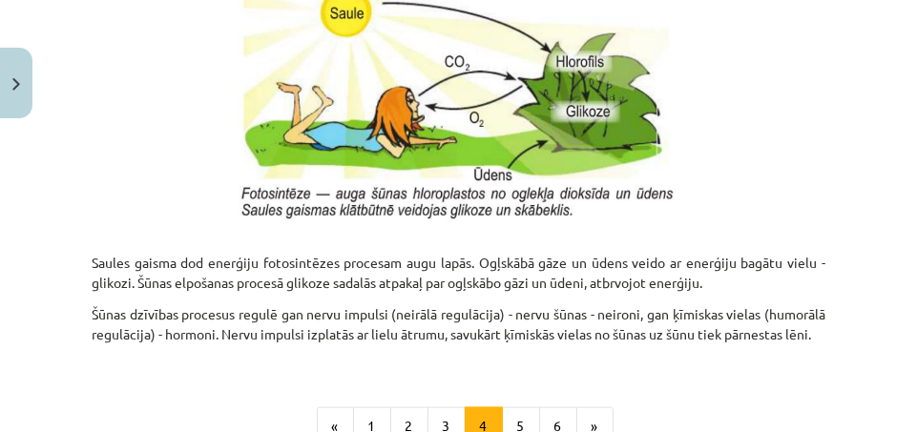
scroll to position [2153, 0]
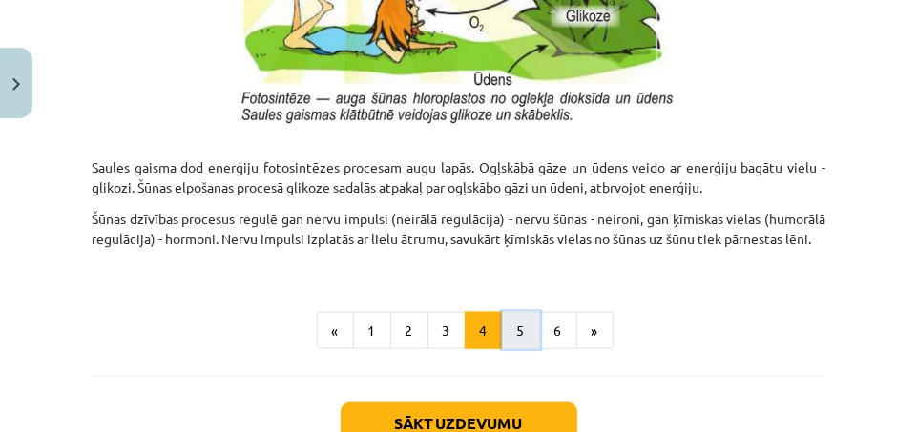
click at [516, 350] on button "5" at bounding box center [521, 331] width 38 height 38
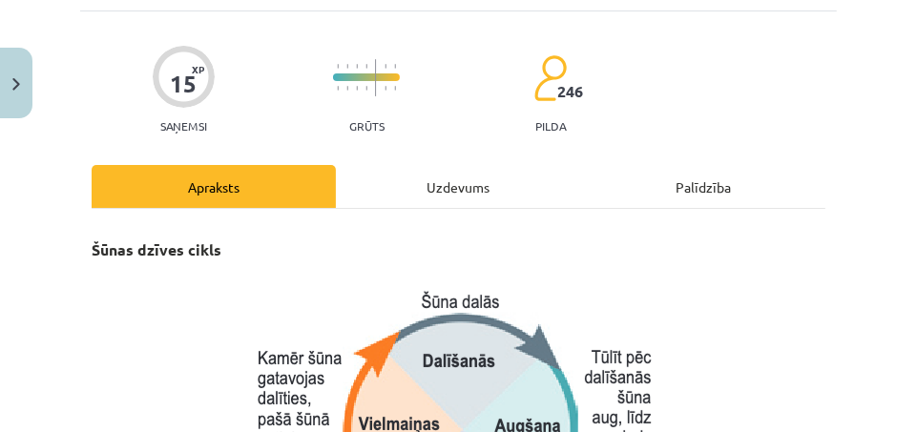
scroll to position [0, 0]
